Goal: Information Seeking & Learning: Compare options

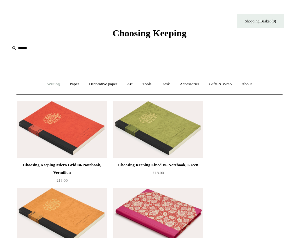
click at [53, 79] on link "Writing +" at bounding box center [54, 84] width 22 height 17
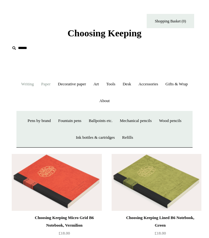
click at [54, 84] on link "Paper +" at bounding box center [46, 84] width 16 height 17
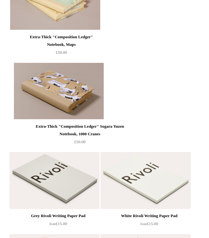
scroll to position [2245, 1]
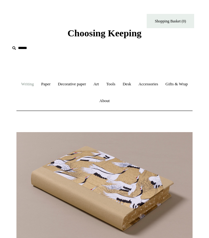
click at [37, 84] on link "Writing +" at bounding box center [27, 84] width 19 height 17
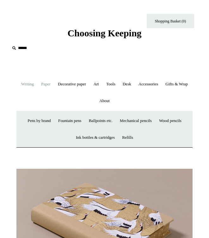
click at [54, 85] on link "Paper +" at bounding box center [46, 84] width 16 height 17
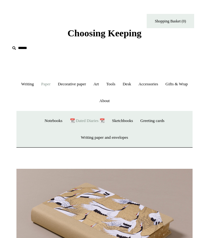
click at [94, 120] on link "📆 Dated Diaries 📆" at bounding box center [87, 121] width 41 height 17
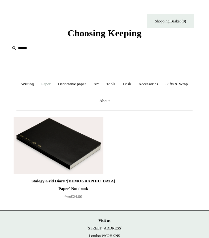
click at [54, 86] on link "Paper +" at bounding box center [46, 84] width 16 height 17
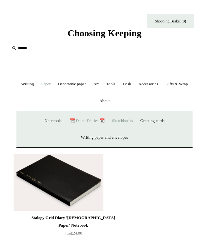
click at [124, 121] on link "Sketchbooks +" at bounding box center [122, 121] width 27 height 17
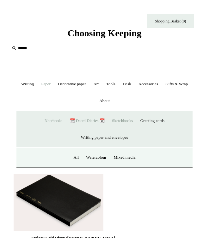
click at [49, 117] on link "Notebooks +" at bounding box center [53, 121] width 24 height 17
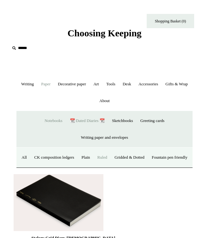
click at [110, 156] on link "Ruled" at bounding box center [102, 157] width 16 height 17
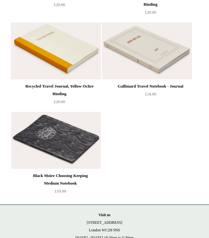
scroll to position [2844, 0]
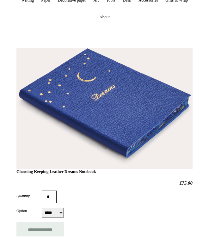
scroll to position [91, 0]
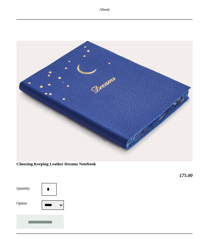
click at [131, 88] on h1 "Choosing Keeping Leather Dreams Notebook" at bounding box center [104, 109] width 176 height 114
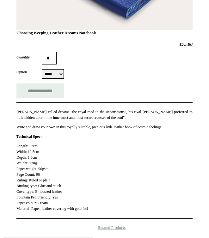
scroll to position [222, 0]
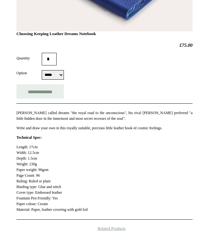
click at [60, 73] on select "***** *****" at bounding box center [53, 74] width 22 height 9
click at [42, 71] on select "***** *****" at bounding box center [53, 74] width 22 height 9
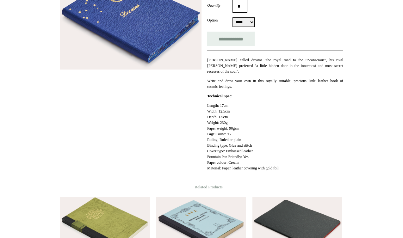
scroll to position [0, 0]
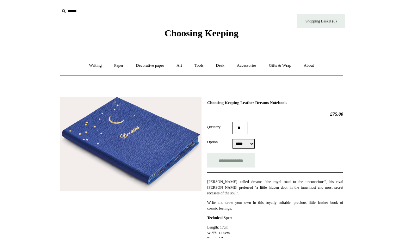
click at [174, 148] on img at bounding box center [131, 144] width 142 height 95
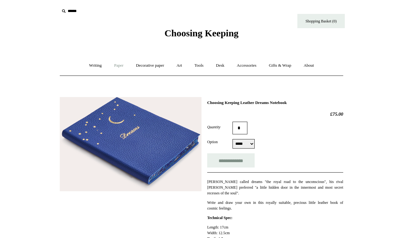
click at [113, 66] on link "Paper +" at bounding box center [118, 65] width 21 height 17
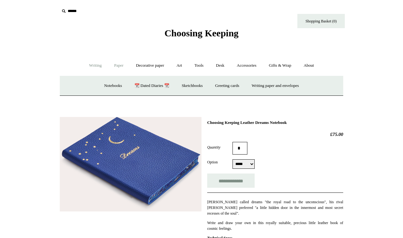
click at [94, 64] on link "Writing +" at bounding box center [96, 65] width 24 height 17
click at [160, 65] on link "Decorative paper +" at bounding box center [150, 65] width 40 height 17
click at [118, 65] on link "Paper +" at bounding box center [118, 65] width 21 height 17
click at [161, 89] on link "📆 Dated Diaries 📆" at bounding box center [152, 85] width 46 height 17
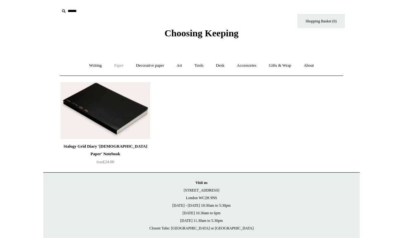
click at [116, 64] on link "Paper +" at bounding box center [118, 65] width 21 height 17
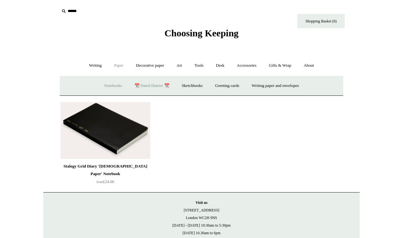
click at [112, 85] on link "Notebooks +" at bounding box center [112, 85] width 29 height 17
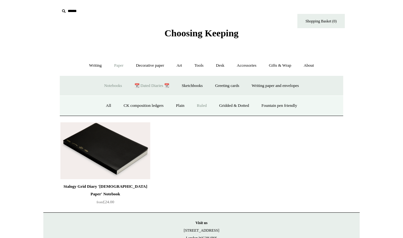
click at [200, 104] on link "Ruled" at bounding box center [201, 105] width 21 height 17
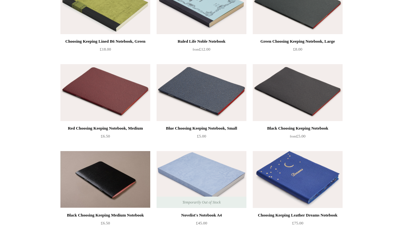
scroll to position [82, 0]
